Goal: Information Seeking & Learning: Learn about a topic

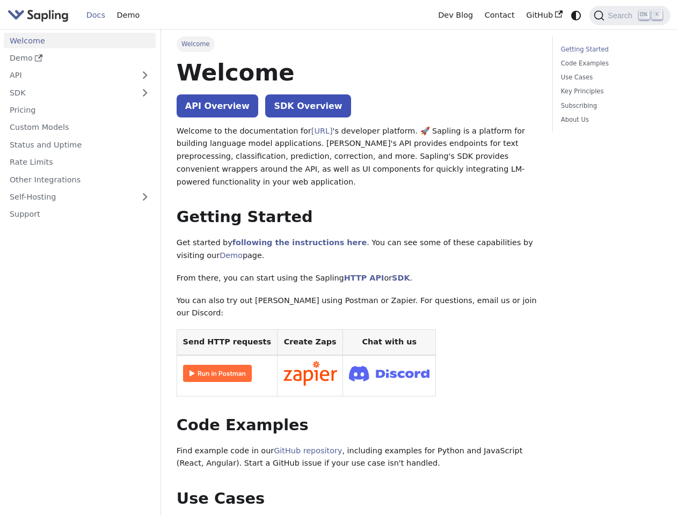
click at [576, 15] on icon "Switch between dark and light mode (currently system mode)" at bounding box center [576, 16] width 10 height 10
click at [629, 16] on span "Search" at bounding box center [621, 15] width 34 height 9
click at [144, 75] on button "Expand sidebar category 'API'" at bounding box center [144, 76] width 21 height 16
click at [144, 92] on button "Expand sidebar category 'SDK'" at bounding box center [144, 93] width 21 height 16
